Goal: Task Accomplishment & Management: Manage account settings

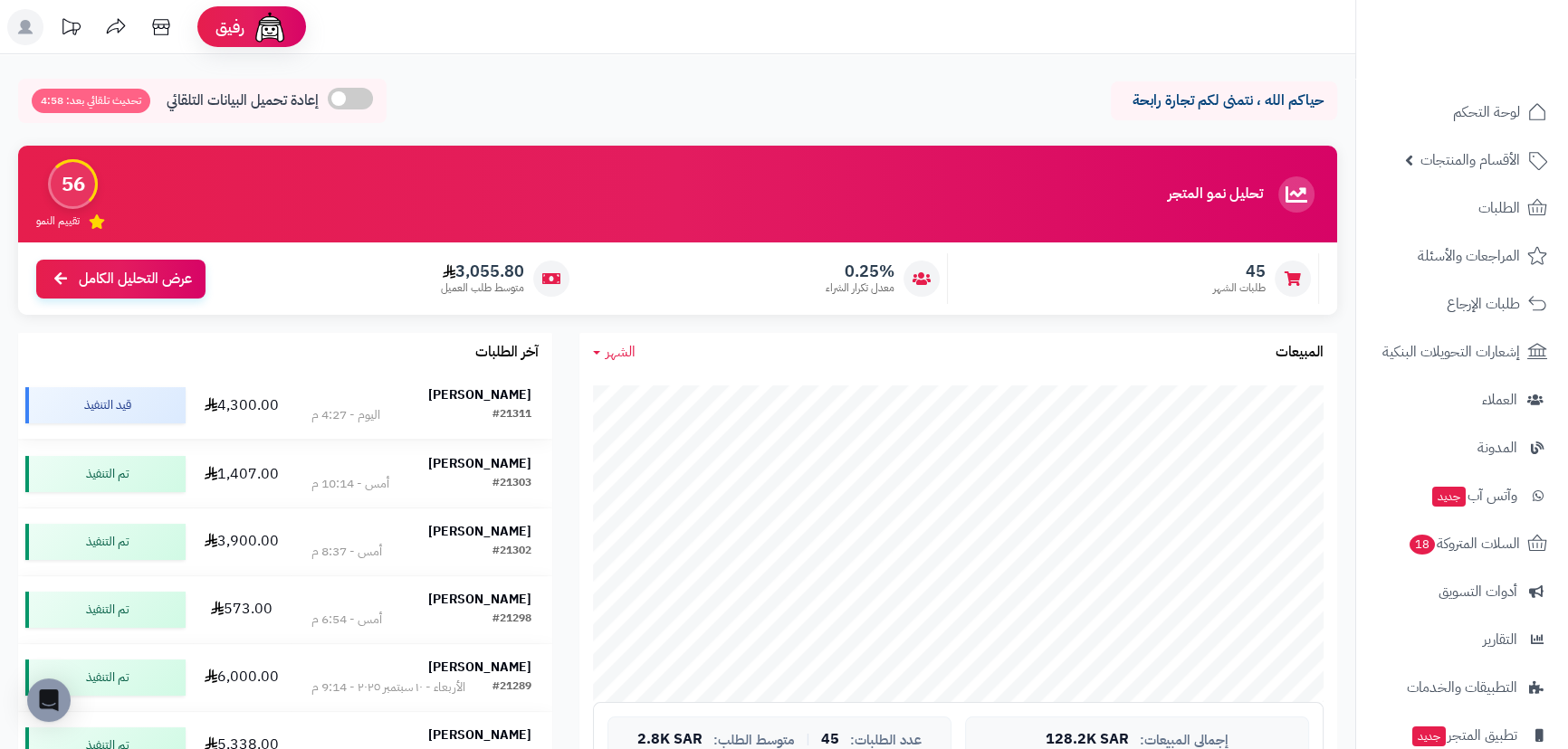
click at [502, 395] on strong "[PERSON_NAME]" at bounding box center [480, 394] width 103 height 19
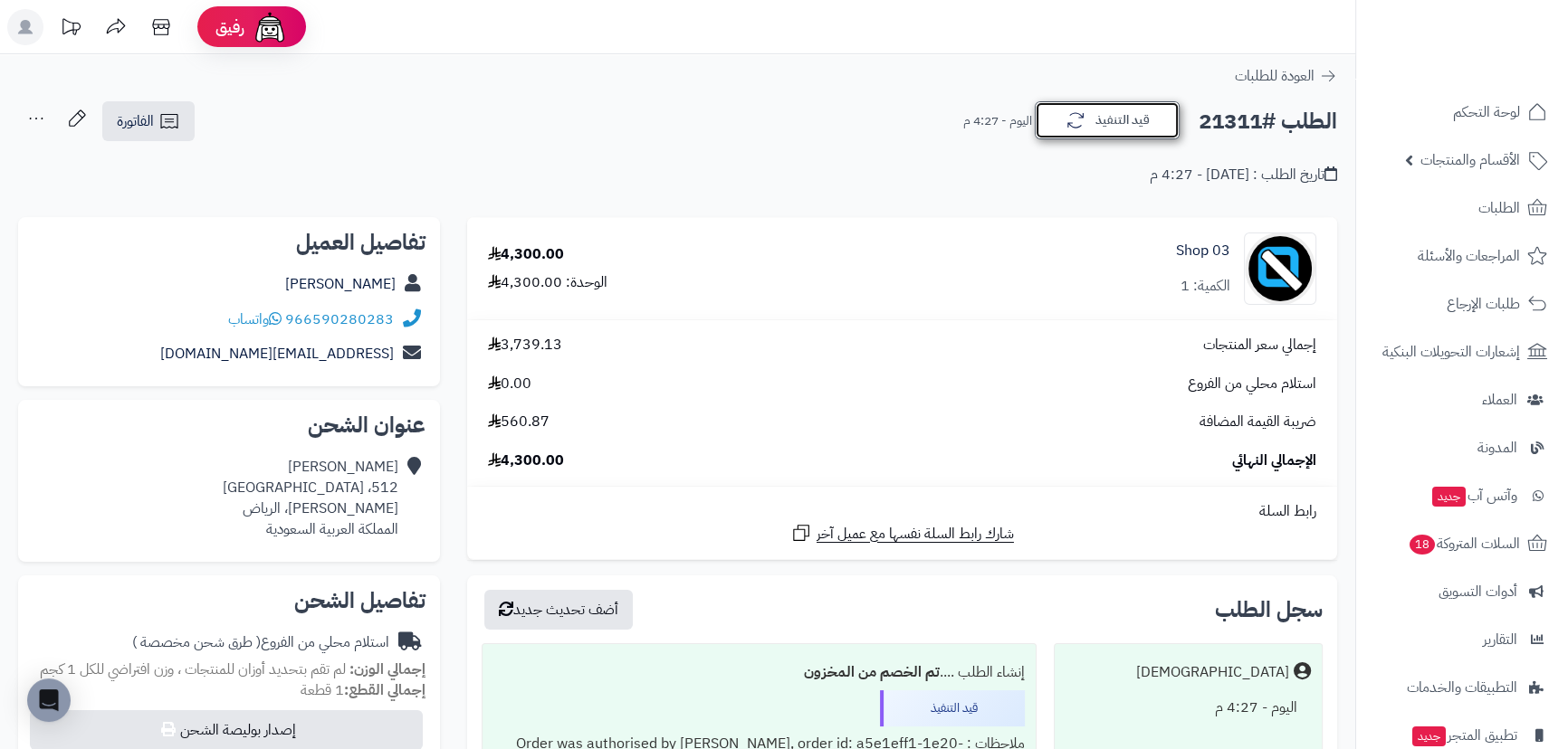
click at [1154, 122] on button "قيد التنفيذ" at bounding box center [1107, 121] width 145 height 38
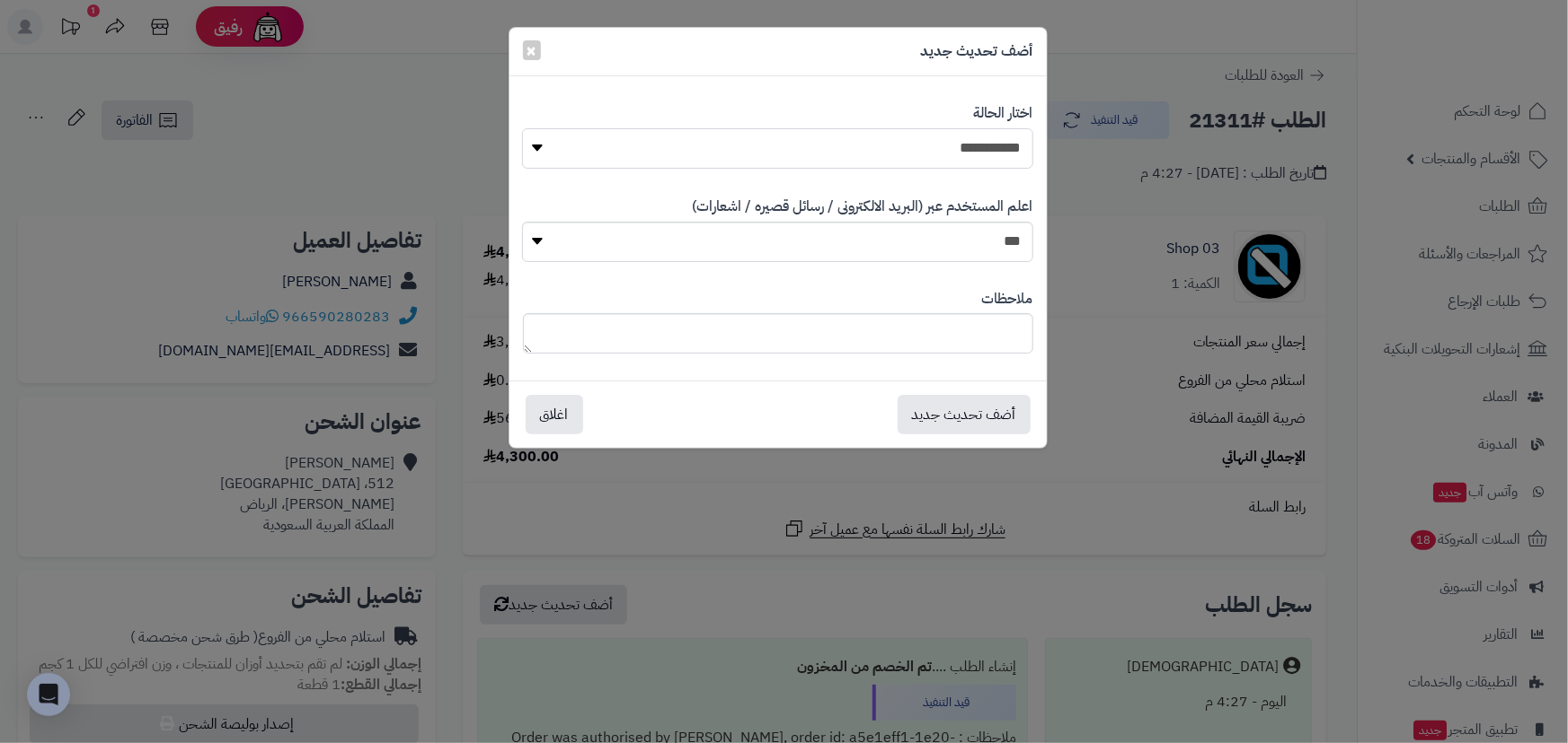
click at [997, 144] on select "**********" at bounding box center [777, 148] width 510 height 40
select select "*"
click at [522, 129] on select "**********" at bounding box center [777, 148] width 510 height 40
click at [977, 407] on button "أضف تحديث جديد" at bounding box center [964, 414] width 133 height 40
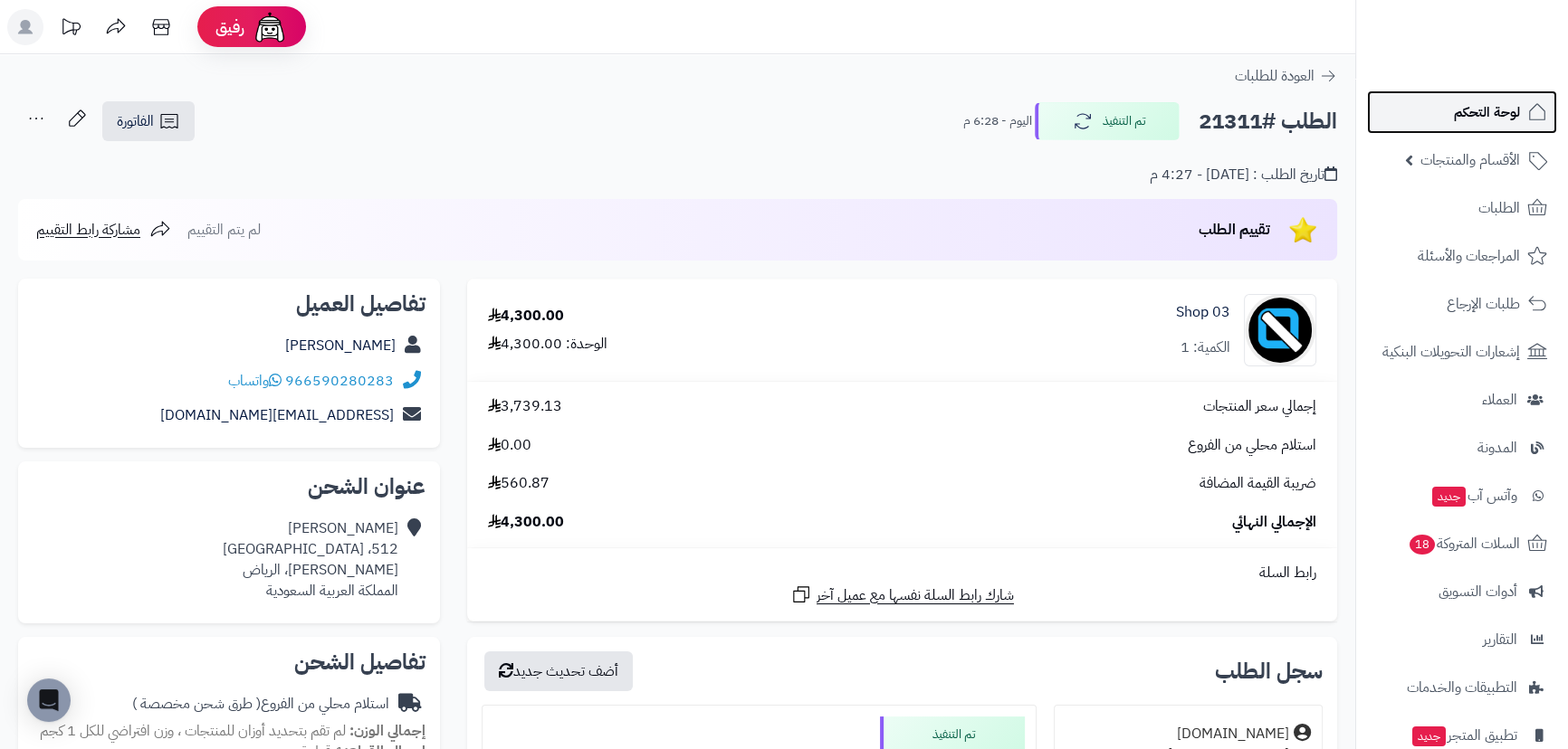
click at [1414, 122] on link "لوحة التحكم" at bounding box center [1462, 112] width 190 height 44
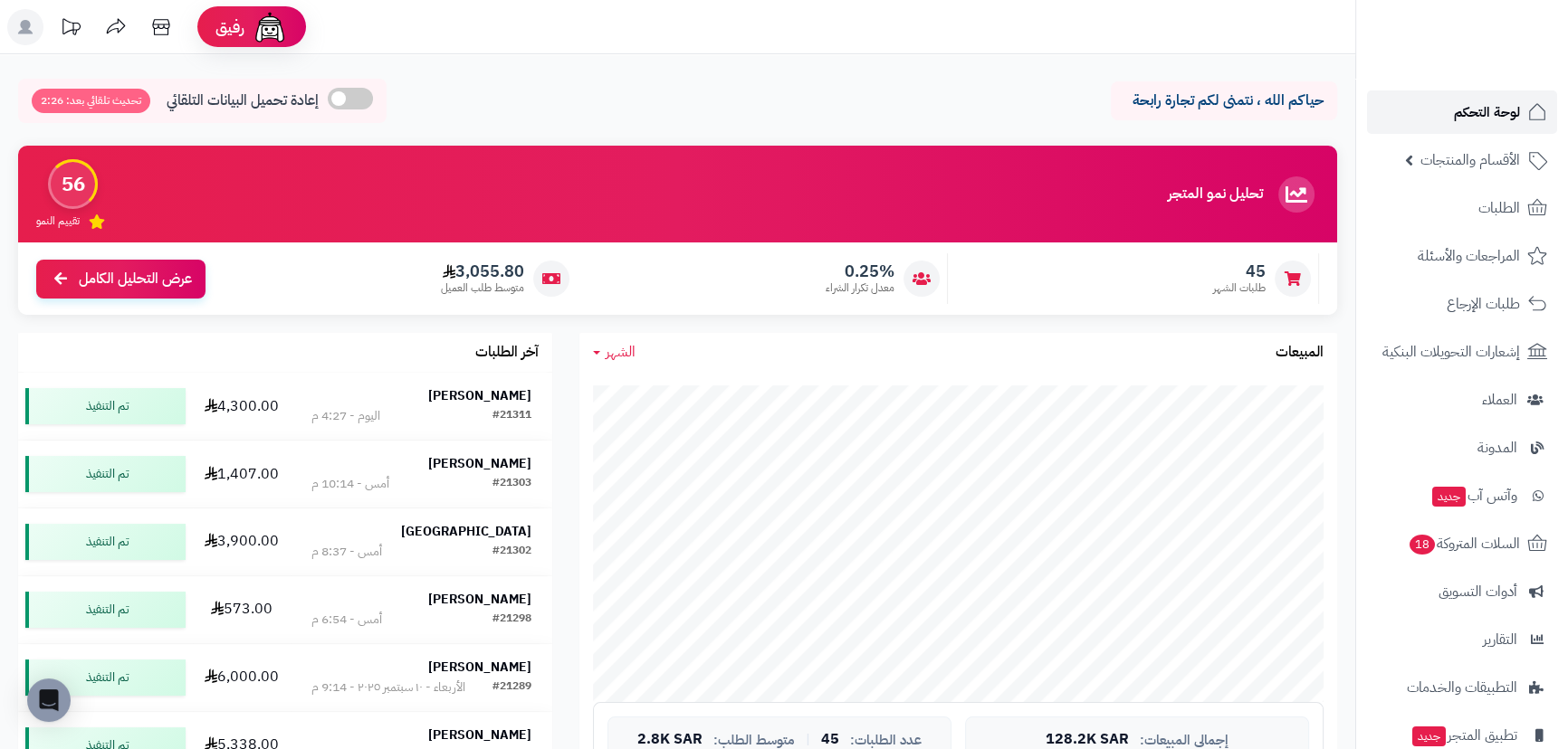
click at [1490, 109] on span "لوحة التحكم" at bounding box center [1486, 112] width 66 height 25
click at [1422, 93] on link "لوحة التحكم" at bounding box center [1462, 112] width 190 height 44
click at [1478, 102] on span "لوحة التحكم" at bounding box center [1486, 112] width 66 height 25
click at [1472, 98] on link "لوحة التحكم" at bounding box center [1462, 112] width 190 height 44
